Goal: Task Accomplishment & Management: Manage account settings

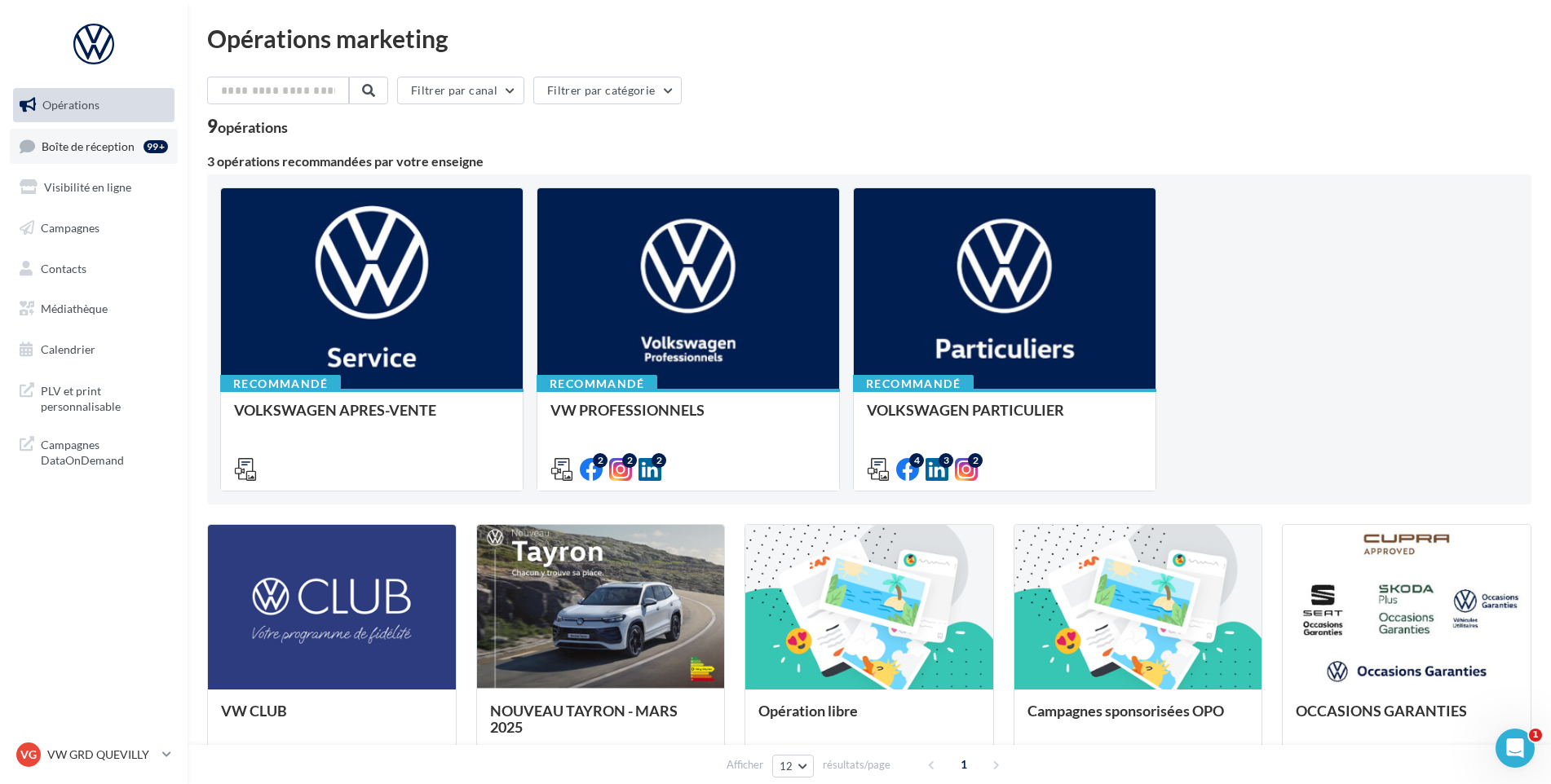
click at [73, 150] on span "Boîte de réception" at bounding box center [88, 145] width 92 height 13
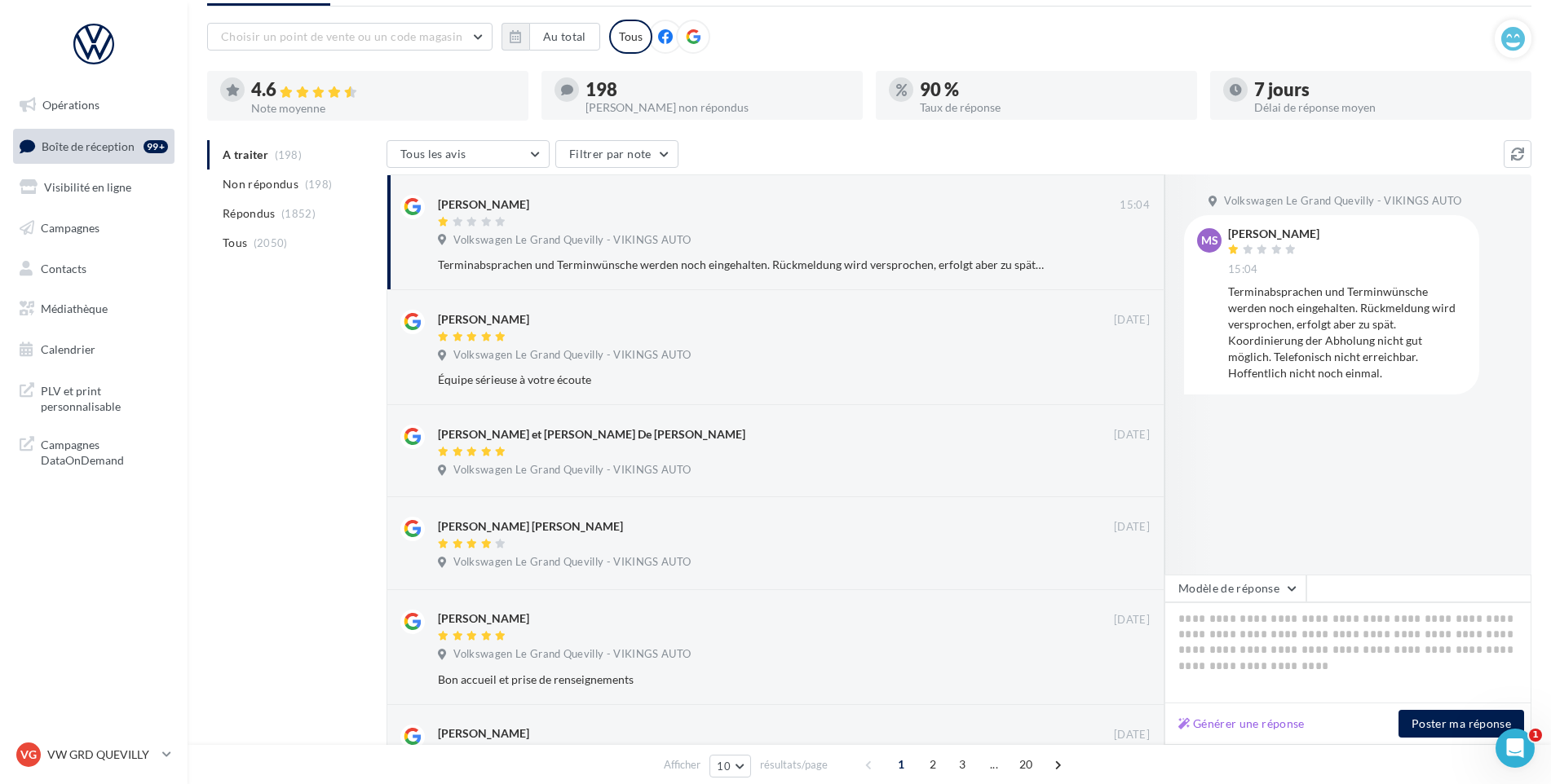
scroll to position [163, 0]
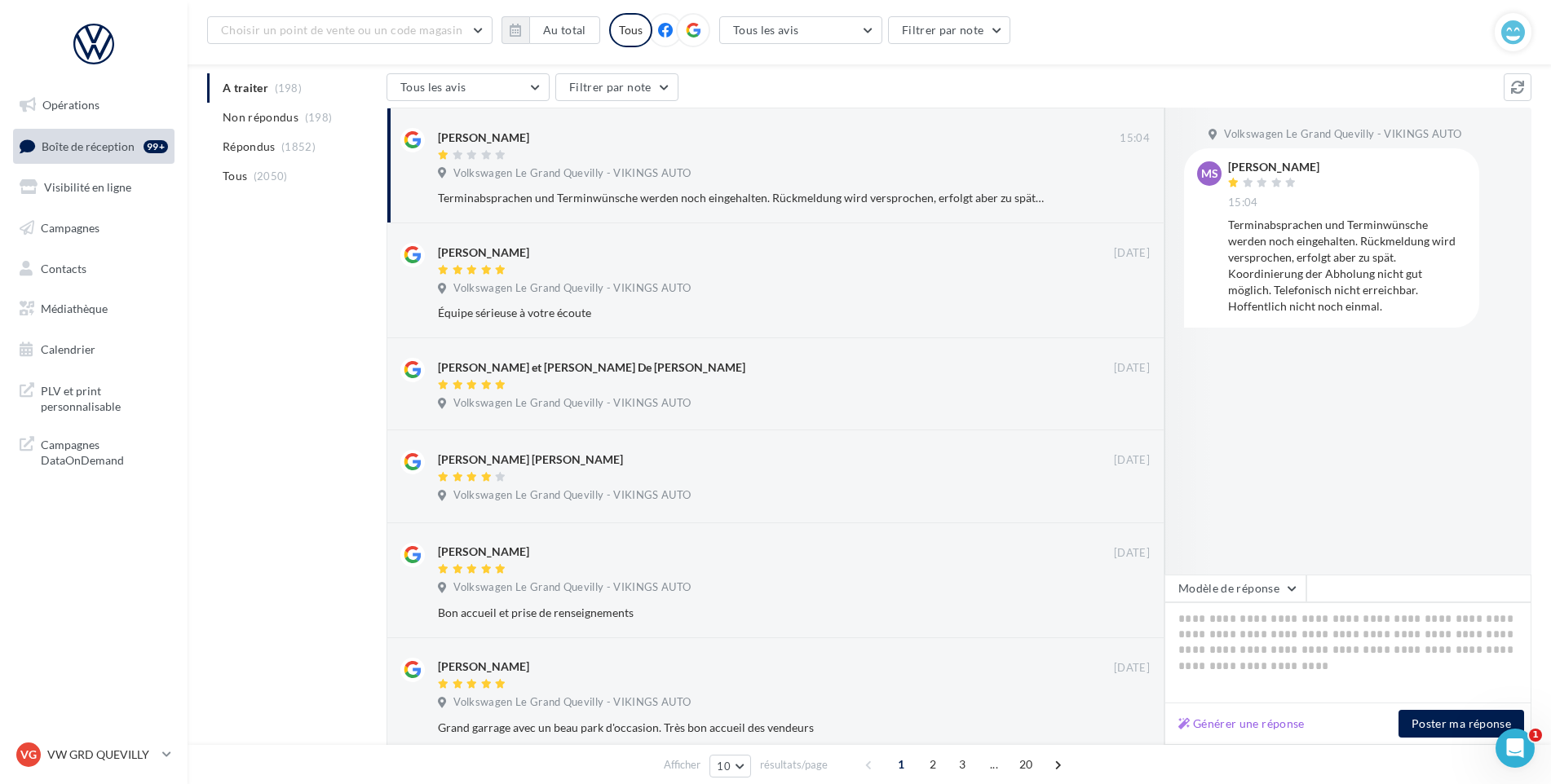
click at [1355, 316] on div "MS [PERSON_NAME] 15:04 Terminabsprachen und Terminwünsche werden noch eingehalt…" at bounding box center [1331, 237] width 295 height 178
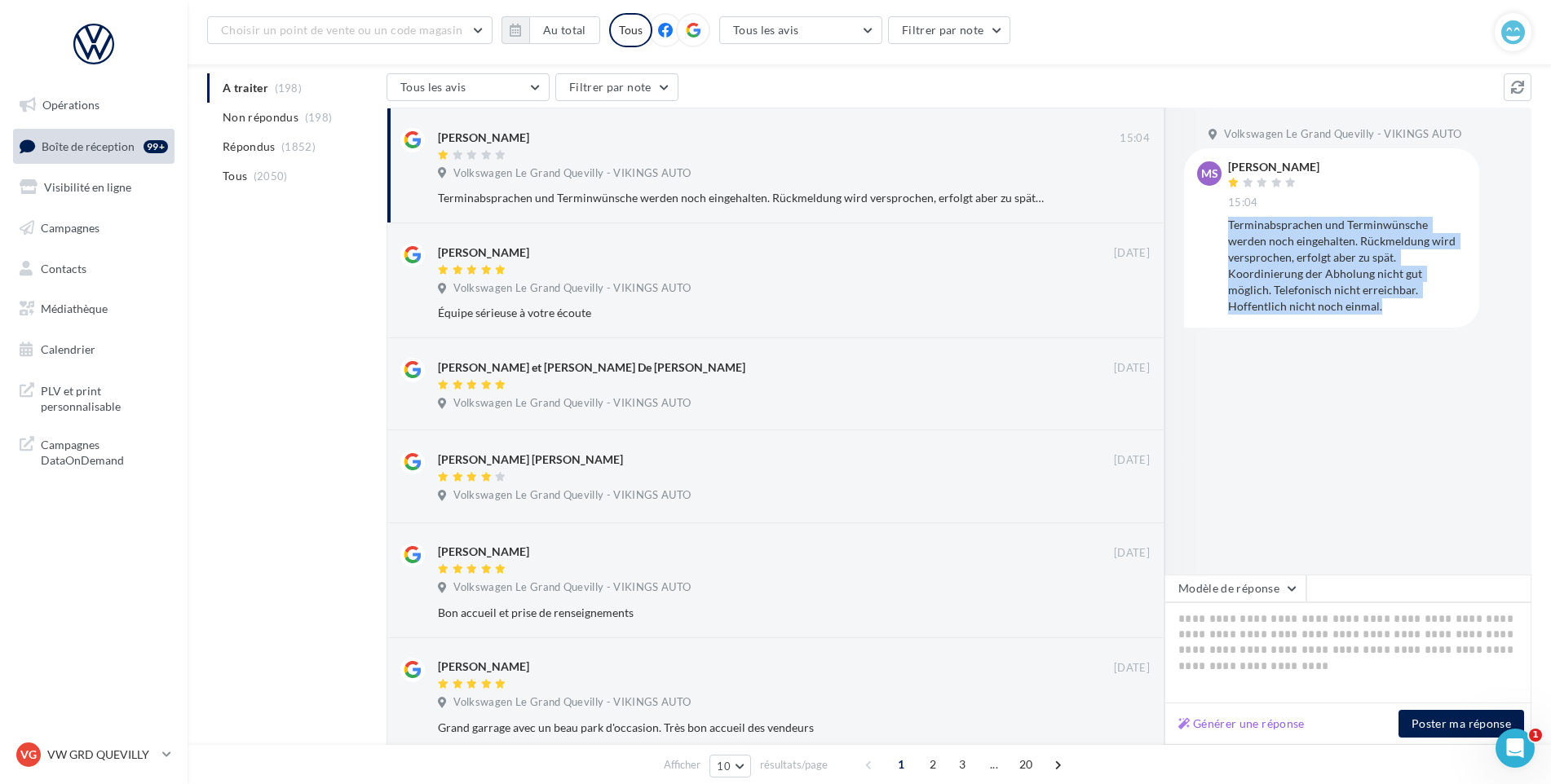
drag, startPoint x: 1327, startPoint y: 310, endPoint x: 1229, endPoint y: 226, distance: 129.1
click at [1229, 226] on div "Terminabsprachen und Terminwünsche werden noch eingehalten. Rückmeldung wird ve…" at bounding box center [1346, 266] width 238 height 98
drag, startPoint x: 1229, startPoint y: 226, endPoint x: 1264, endPoint y: 257, distance: 46.8
copy div "Terminabsprachen und Terminwünsche werden noch eingehalten. Rückmeldung wird ve…"
click at [106, 747] on p "VW GRD QUEVILLY" at bounding box center [101, 754] width 109 height 16
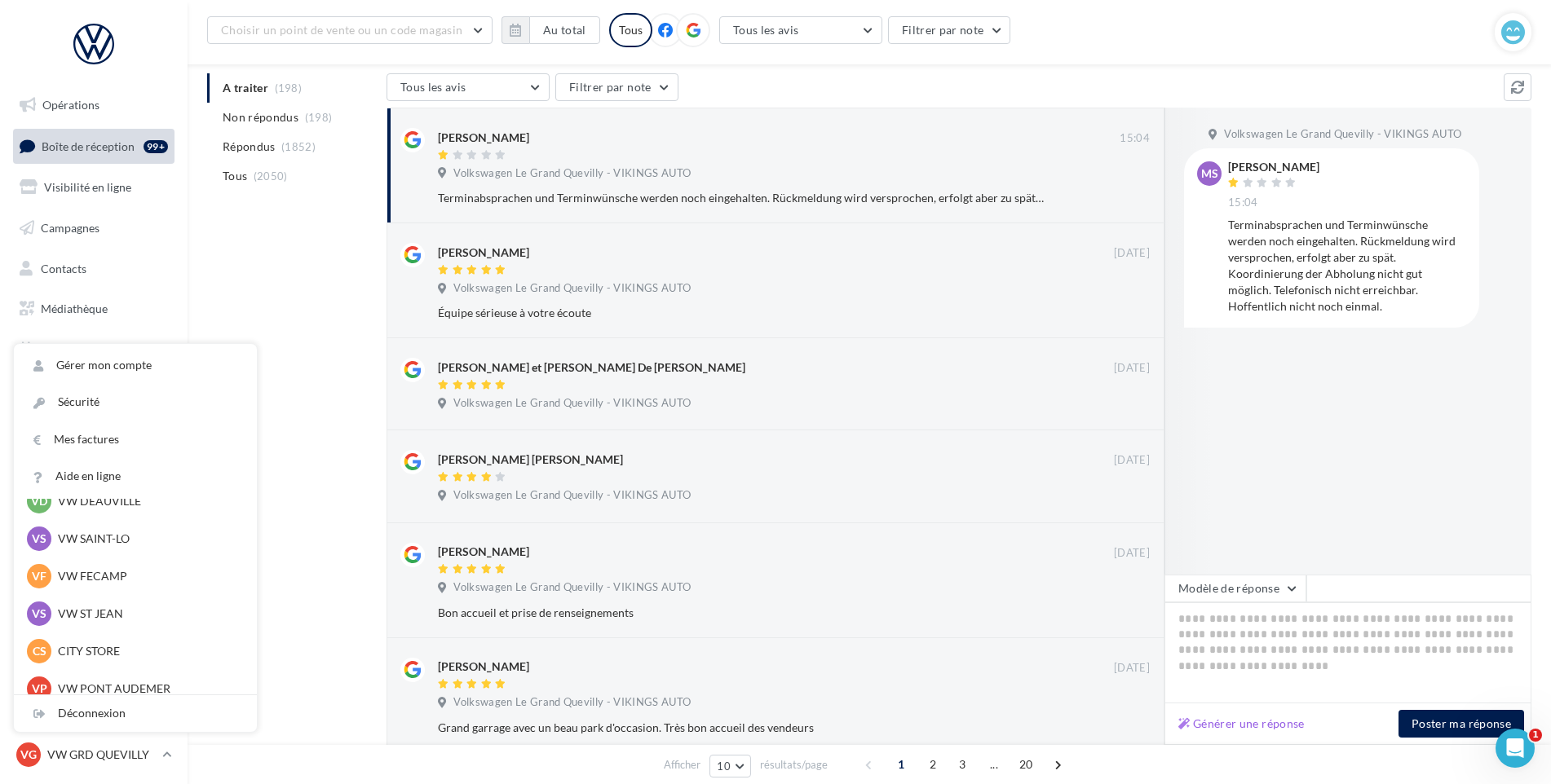
scroll to position [245, 0]
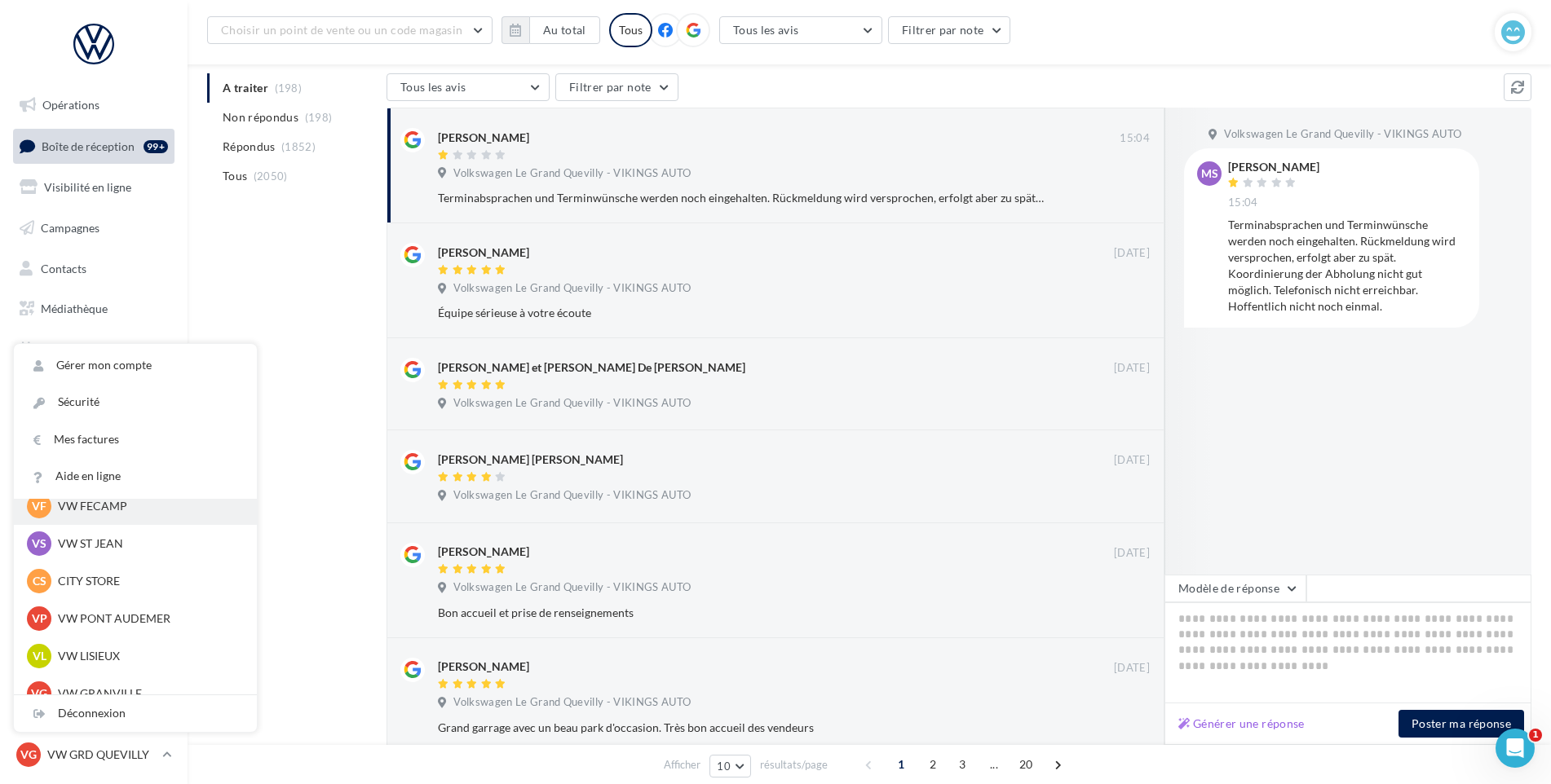
click at [109, 506] on p "VW FECAMP" at bounding box center [147, 506] width 179 height 16
